Goal: Find specific page/section: Find specific page/section

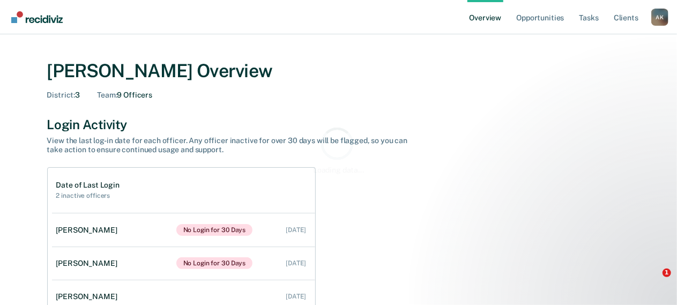
click at [664, 16] on div "A K" at bounding box center [660, 17] width 17 height 17
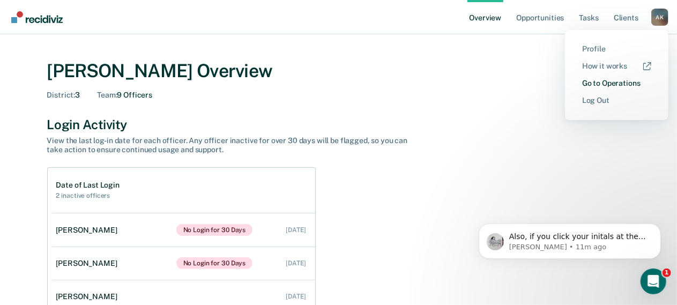
click at [621, 82] on link "Go to Operations" at bounding box center [616, 83] width 69 height 9
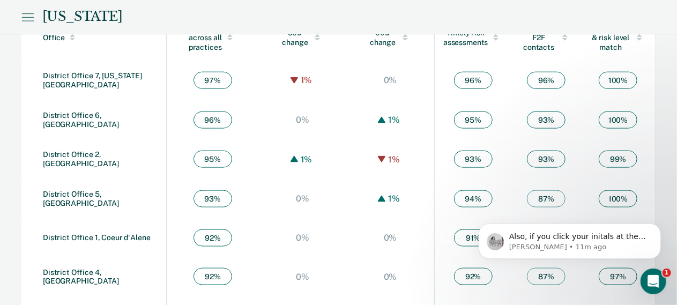
scroll to position [673, 0]
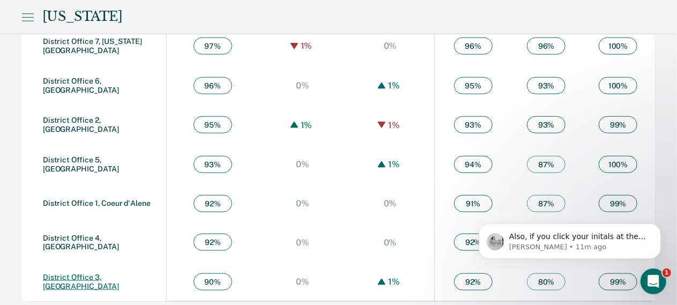
click at [91, 275] on link "District Office 3, [GEOGRAPHIC_DATA]" at bounding box center [81, 282] width 76 height 18
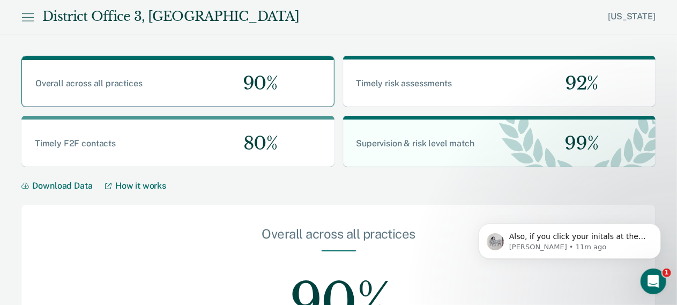
scroll to position [328, 0]
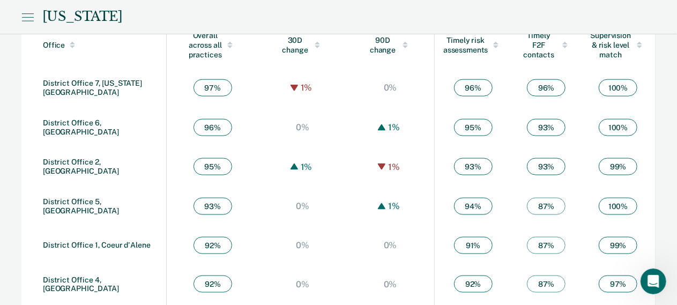
scroll to position [673, 0]
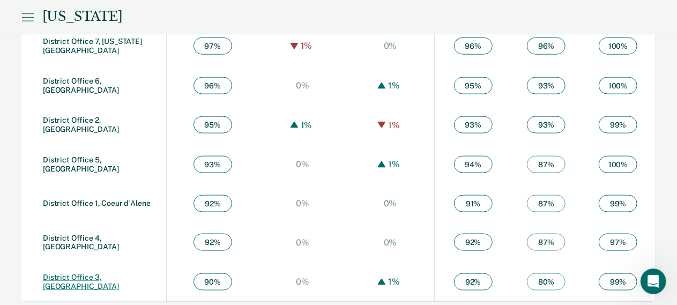
click at [103, 276] on link "District Office 3, [GEOGRAPHIC_DATA]" at bounding box center [81, 282] width 76 height 18
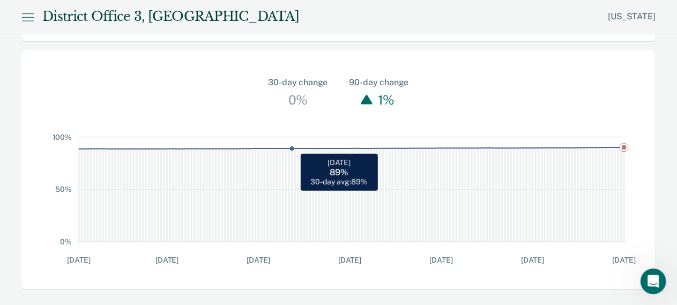
scroll to position [328, 0]
